Goal: Navigation & Orientation: Understand site structure

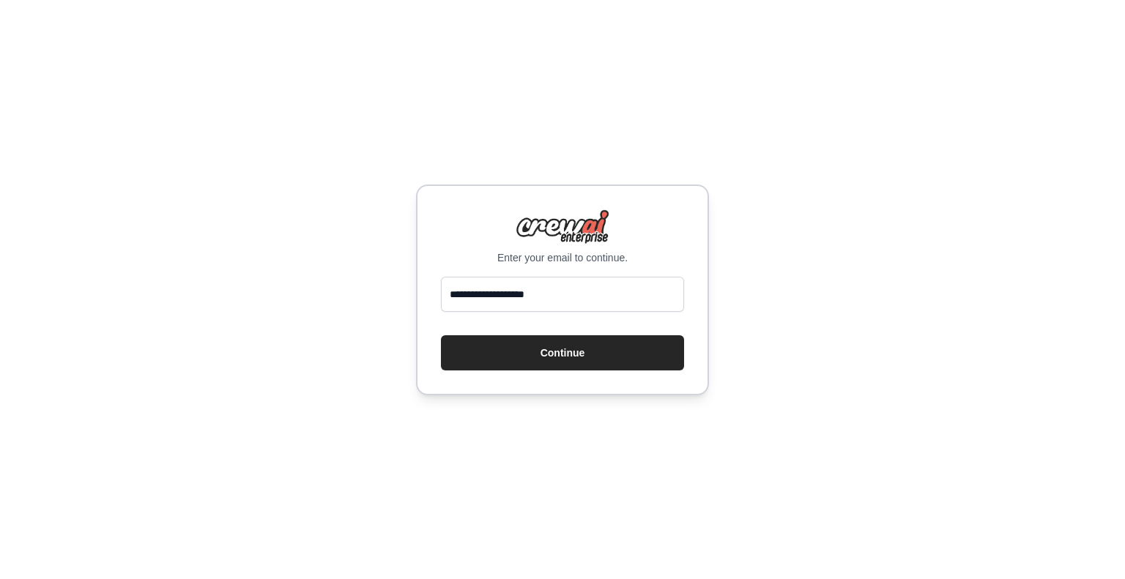
type input "**********"
click at [441, 336] on button "Continue" at bounding box center [562, 353] width 243 height 35
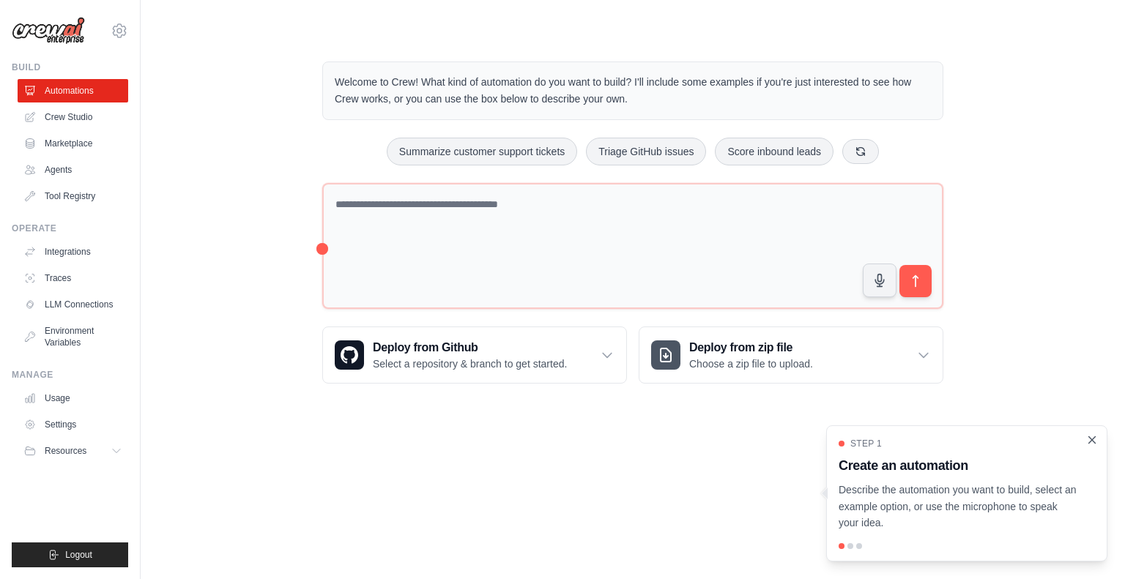
click at [1090, 437] on icon "Close walkthrough" at bounding box center [1092, 440] width 13 height 13
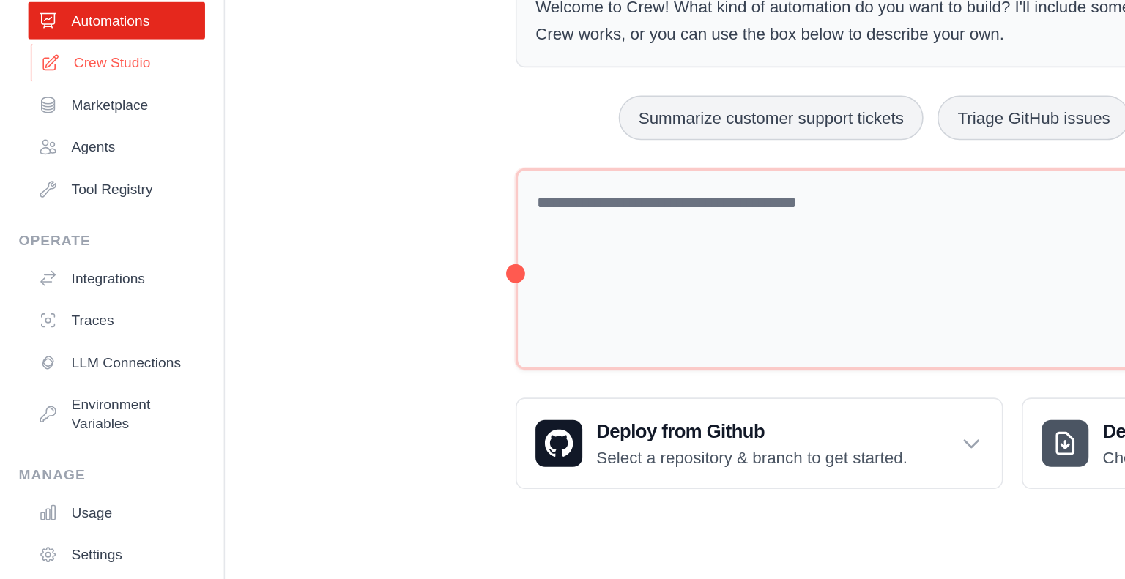
click at [66, 119] on link "Crew Studio" at bounding box center [74, 116] width 111 height 23
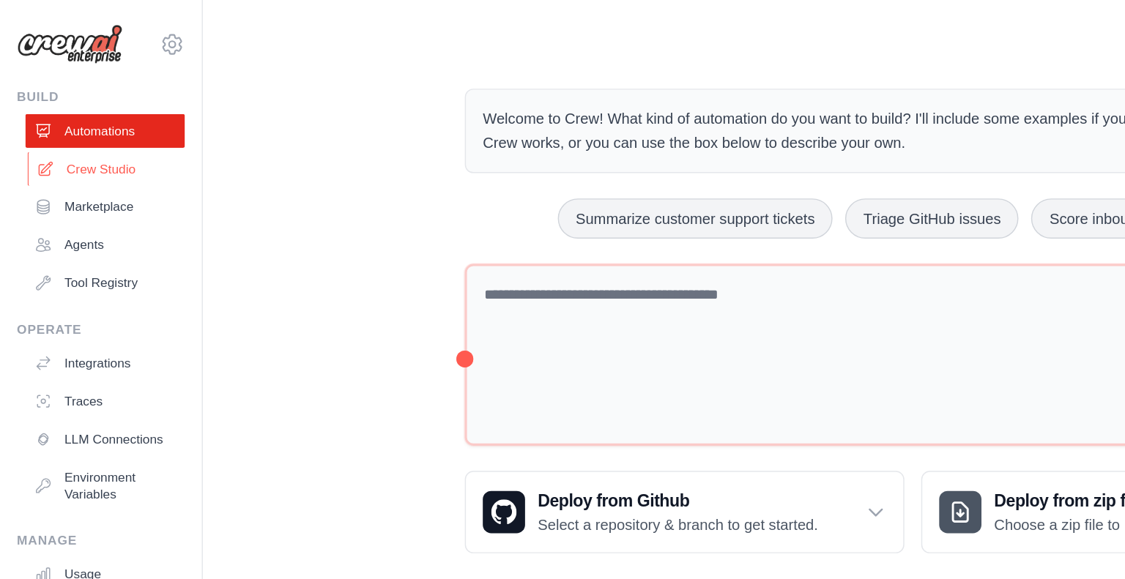
click at [34, 122] on icon at bounding box center [32, 117] width 12 height 12
click at [70, 146] on link "Marketplace" at bounding box center [74, 143] width 111 height 23
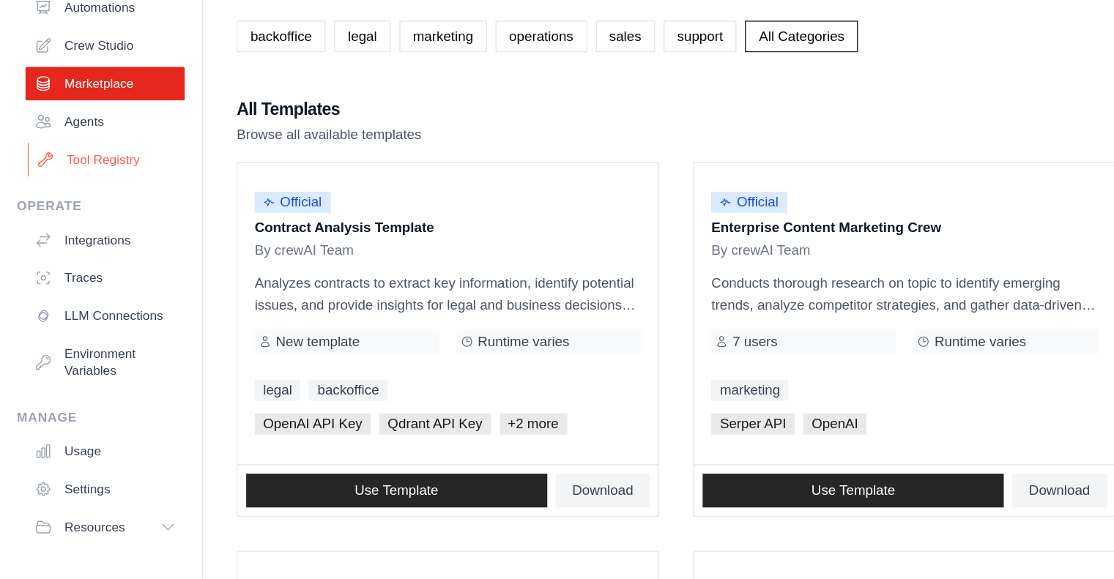
click at [55, 195] on link "Tool Registry" at bounding box center [74, 196] width 111 height 23
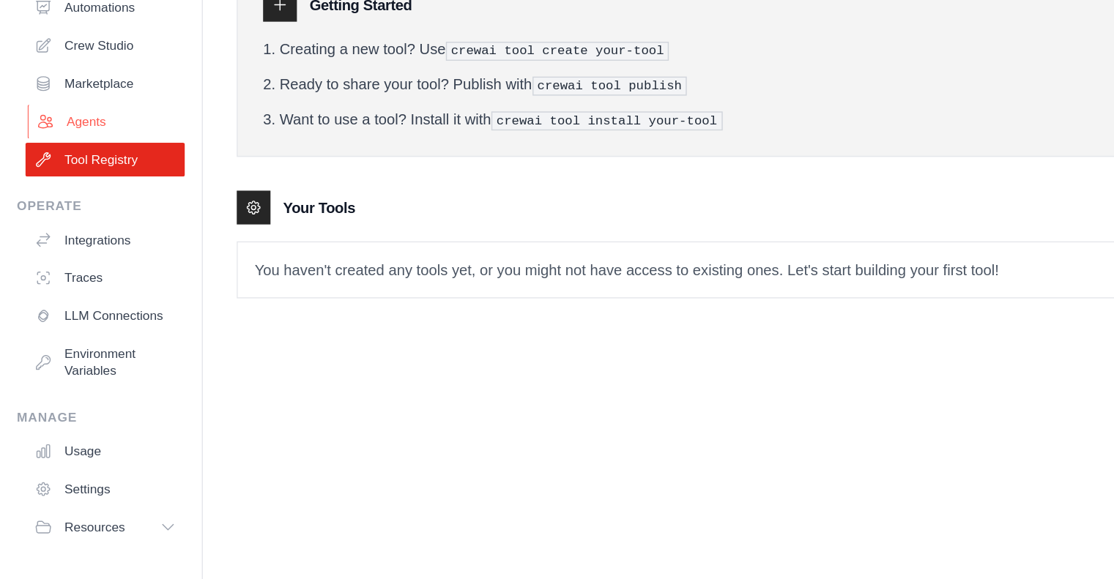
click at [56, 168] on link "Agents" at bounding box center [74, 169] width 111 height 23
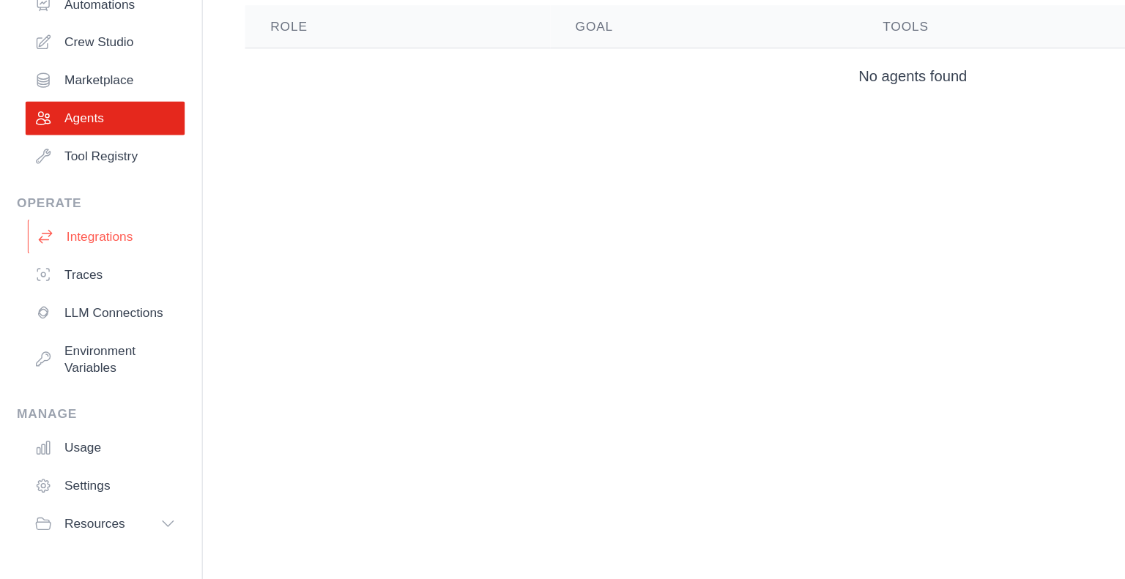
click at [96, 248] on link "Integrations" at bounding box center [74, 251] width 111 height 23
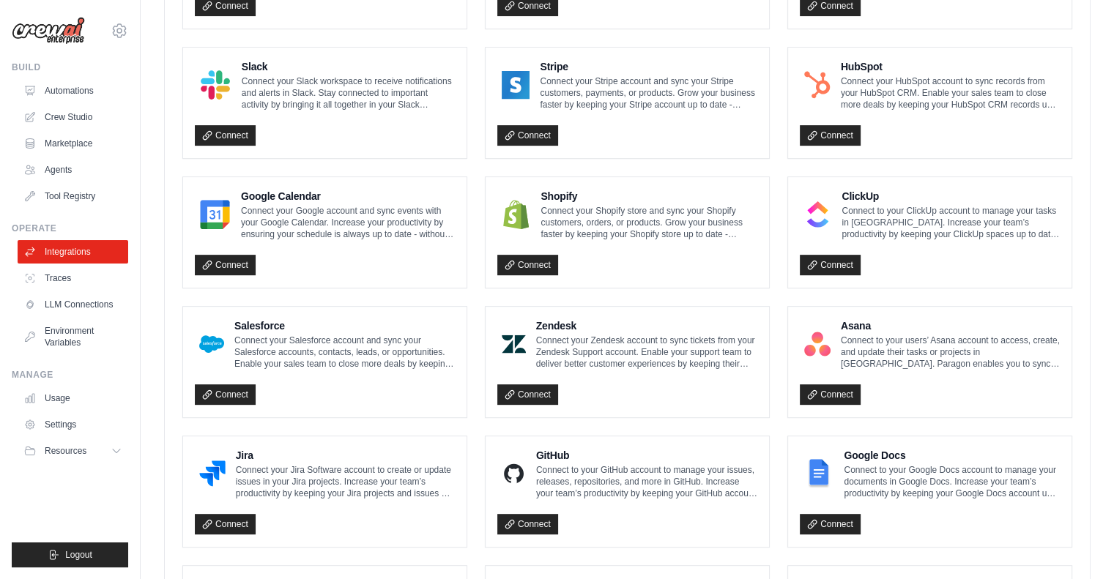
scroll to position [790, 0]
